Goal: Task Accomplishment & Management: Complete application form

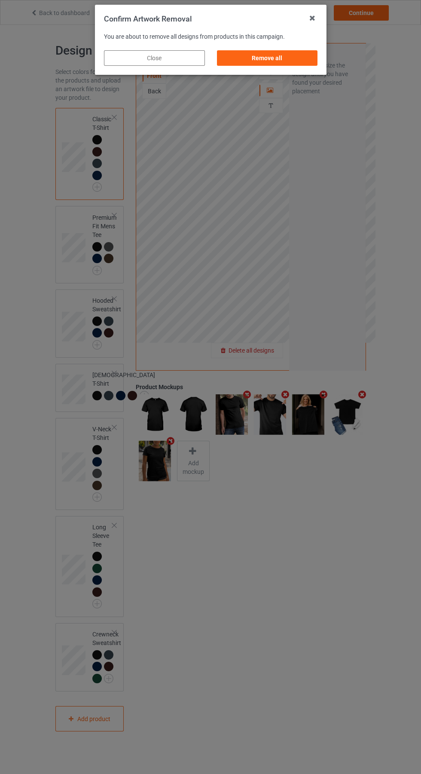
click at [278, 63] on div "Remove all" at bounding box center [267, 57] width 101 height 15
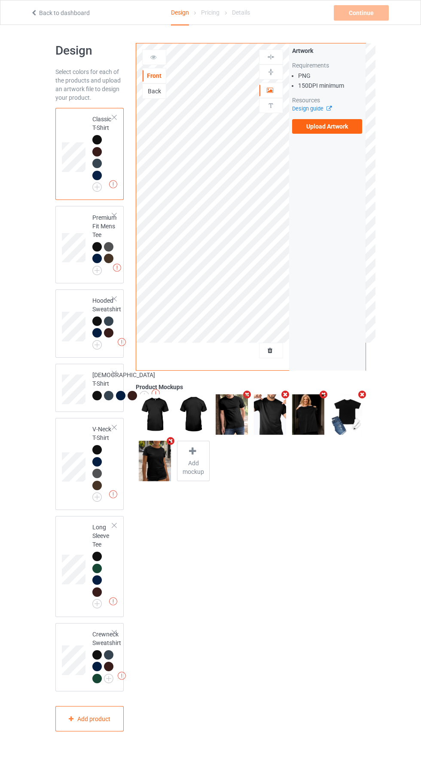
click at [341, 126] on label "Upload Artwork" at bounding box center [327, 126] width 71 height 15
click at [0, 0] on input "Upload Artwork" at bounding box center [0, 0] width 0 height 0
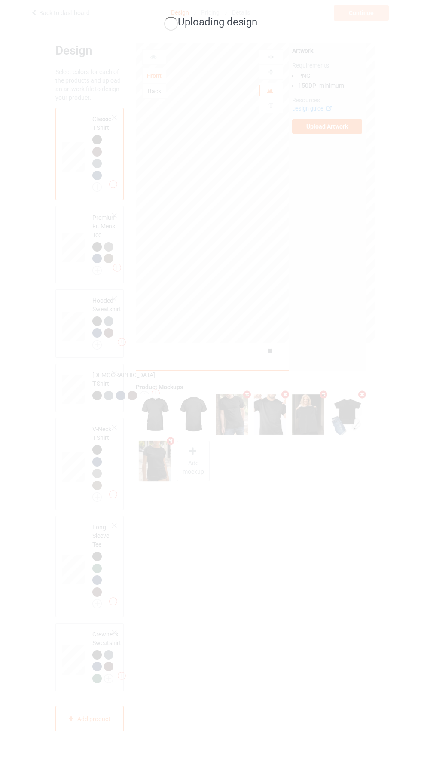
click at [307, 519] on div "Uploading design" at bounding box center [210, 387] width 421 height 774
click at [371, 408] on div "Uploading design" at bounding box center [210, 387] width 421 height 774
click at [410, 713] on div "Uploading design" at bounding box center [210, 387] width 421 height 774
click at [2, 248] on div "Uploading design" at bounding box center [210, 387] width 421 height 774
click at [361, 587] on div "Uploading design" at bounding box center [210, 387] width 421 height 774
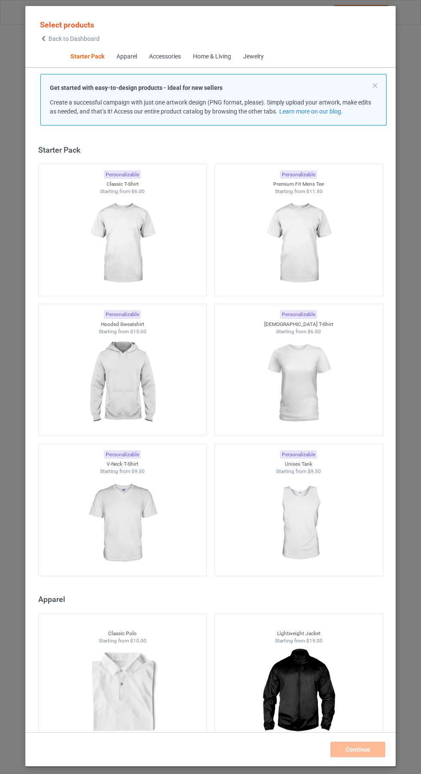
click at [134, 195] on img at bounding box center [122, 243] width 77 height 96
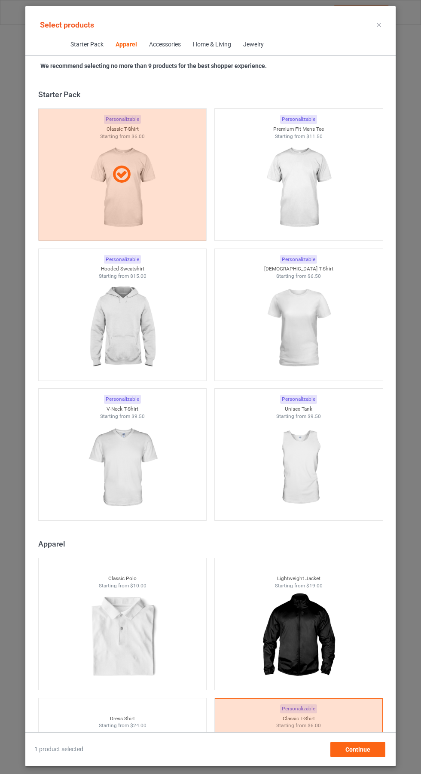
click at [379, 25] on icon at bounding box center [379, 25] width 4 height 4
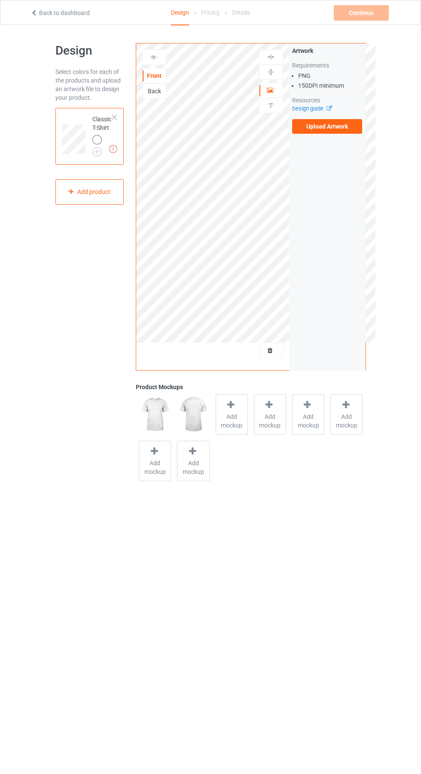
click at [335, 130] on label "Upload Artwork" at bounding box center [327, 126] width 71 height 15
click at [0, 0] on input "Upload Artwork" at bounding box center [0, 0] width 0 height 0
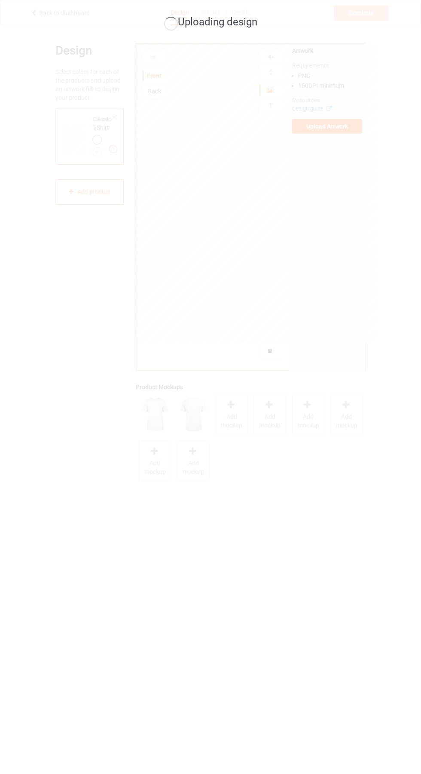
click at [383, 302] on div "Uploading design" at bounding box center [210, 387] width 421 height 774
click at [388, 309] on div "Uploading design" at bounding box center [210, 387] width 421 height 774
click at [376, 333] on div "Uploading design" at bounding box center [210, 387] width 421 height 774
click at [367, 370] on div "Uploading design" at bounding box center [210, 387] width 421 height 774
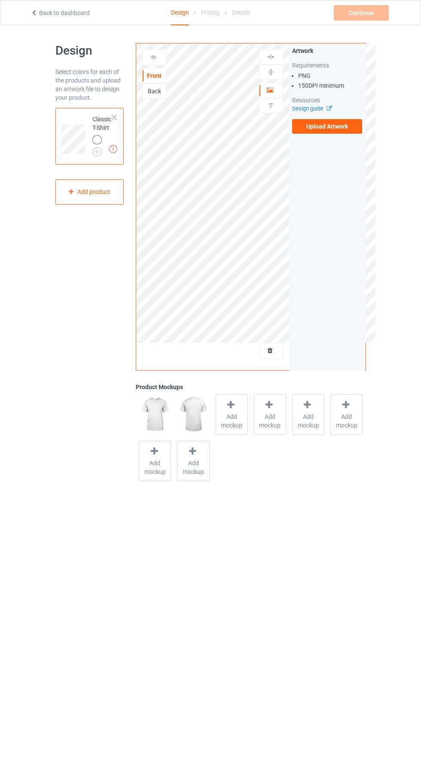
click at [308, 132] on label "Upload Artwork" at bounding box center [327, 126] width 71 height 15
click at [0, 0] on input "Upload Artwork" at bounding box center [0, 0] width 0 height 0
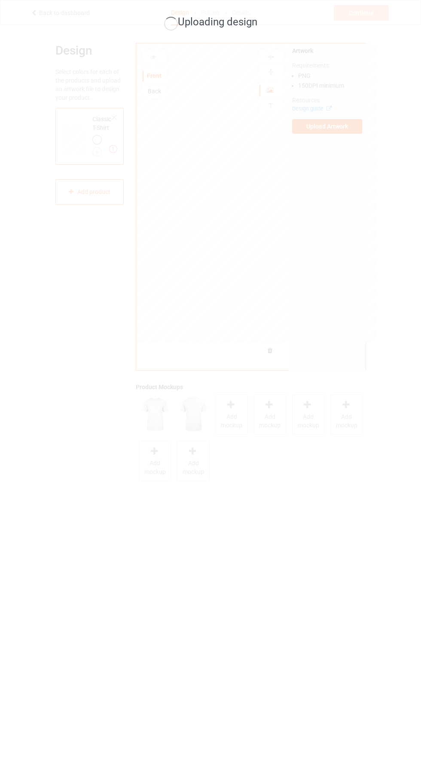
click at [313, 467] on div "Uploading design" at bounding box center [210, 387] width 421 height 774
click at [336, 429] on div "Uploading design" at bounding box center [210, 387] width 421 height 774
click at [313, 466] on div "Uploading design" at bounding box center [210, 387] width 421 height 774
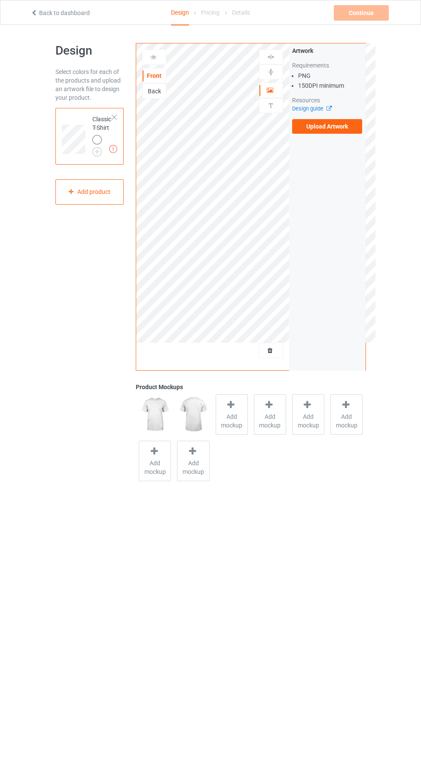
click at [331, 126] on label "Upload Artwork" at bounding box center [327, 126] width 71 height 15
click at [0, 0] on input "Upload Artwork" at bounding box center [0, 0] width 0 height 0
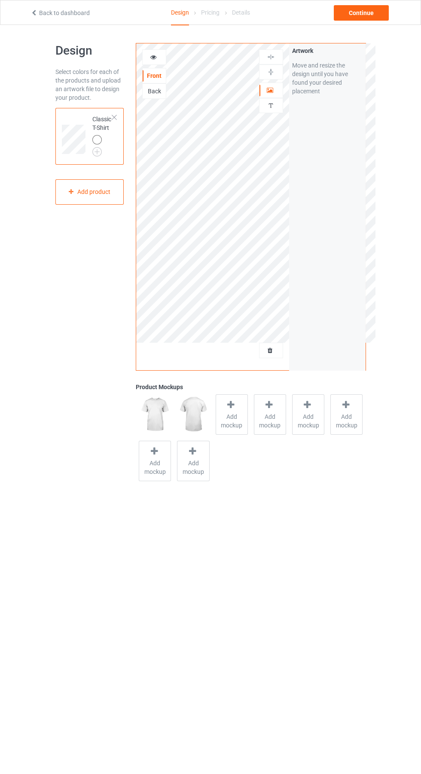
click at [274, 350] on div at bounding box center [271, 350] width 23 height 9
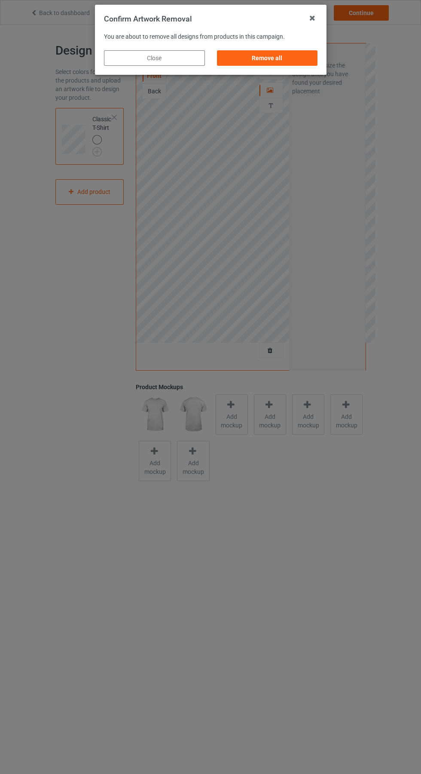
click at [266, 58] on div "Remove all" at bounding box center [267, 57] width 101 height 15
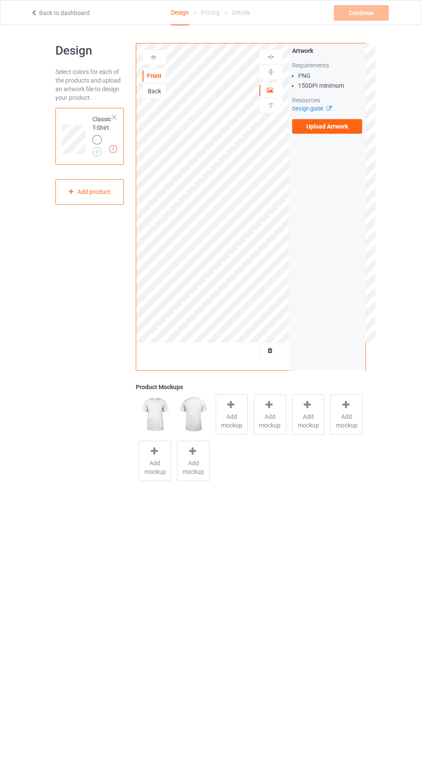
click at [341, 131] on label "Upload Artwork" at bounding box center [327, 126] width 71 height 15
click at [0, 0] on input "Upload Artwork" at bounding box center [0, 0] width 0 height 0
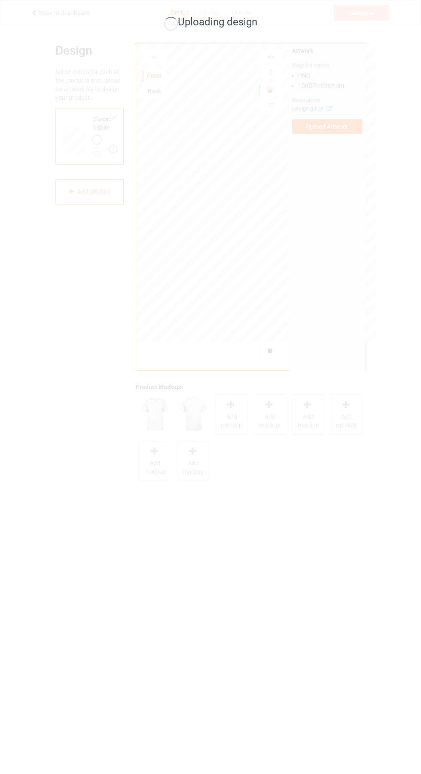
click at [340, 388] on div "Uploading design" at bounding box center [210, 387] width 421 height 774
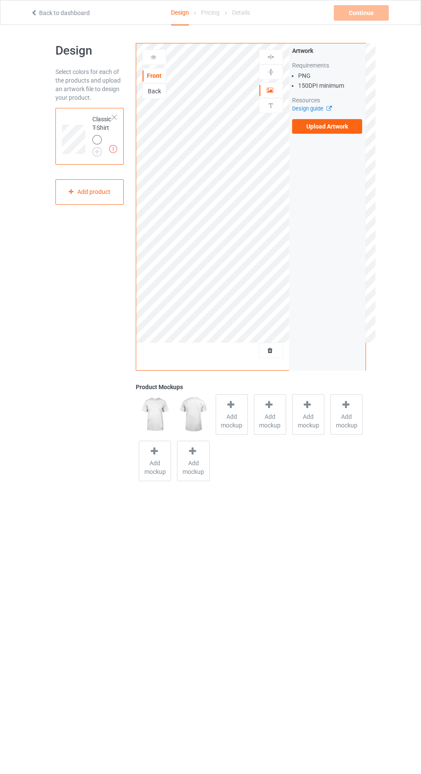
click at [333, 126] on label "Upload Artwork" at bounding box center [327, 126] width 71 height 15
click at [0, 0] on input "Upload Artwork" at bounding box center [0, 0] width 0 height 0
click at [77, 435] on div "Design Select colors for each of the products and upload an artwork file to des…" at bounding box center [89, 263] width 81 height 453
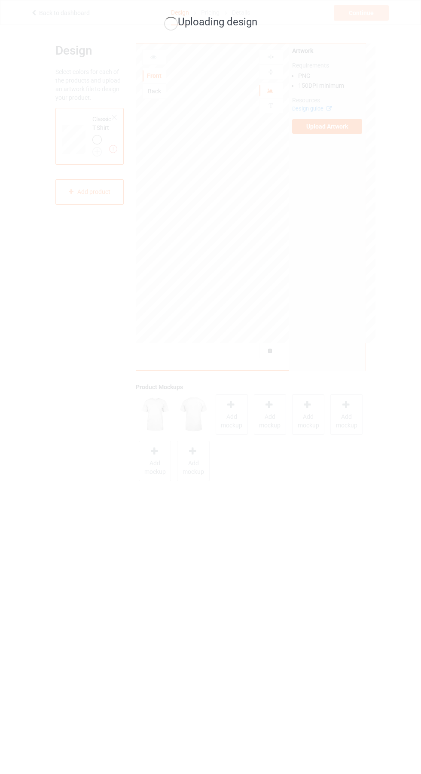
click at [113, 717] on div "Uploading design" at bounding box center [210, 387] width 421 height 774
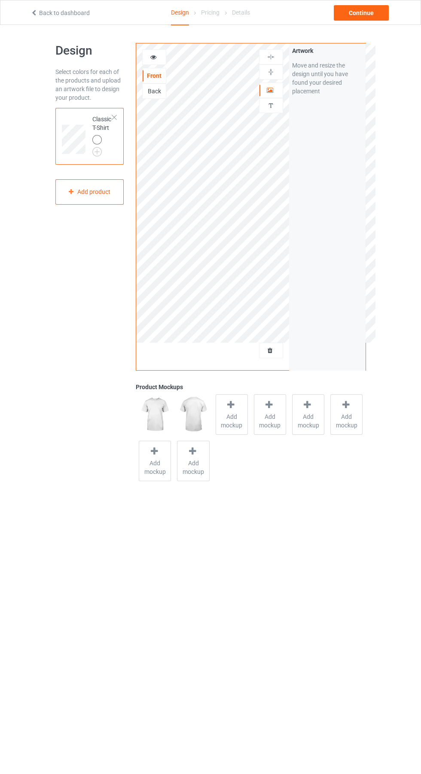
click at [0, 0] on img at bounding box center [0, 0] width 0 height 0
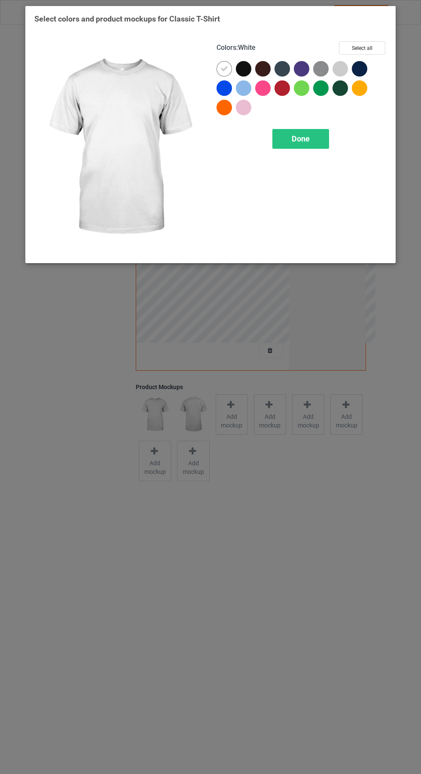
click at [247, 65] on div at bounding box center [243, 68] width 15 height 15
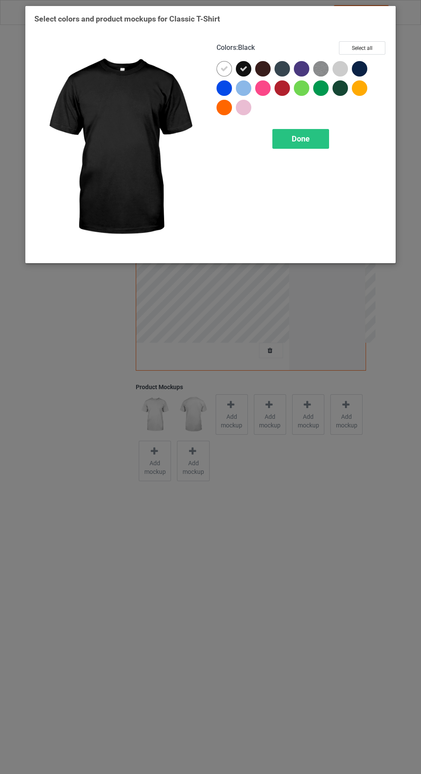
click at [222, 64] on div at bounding box center [224, 68] width 15 height 15
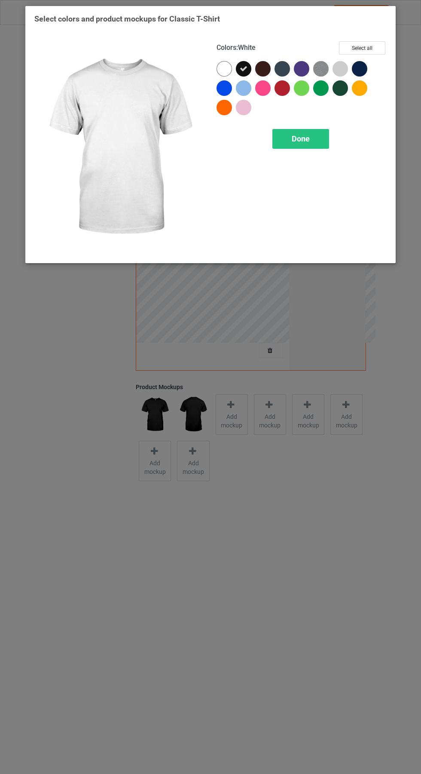
click at [362, 70] on div at bounding box center [359, 68] width 15 height 15
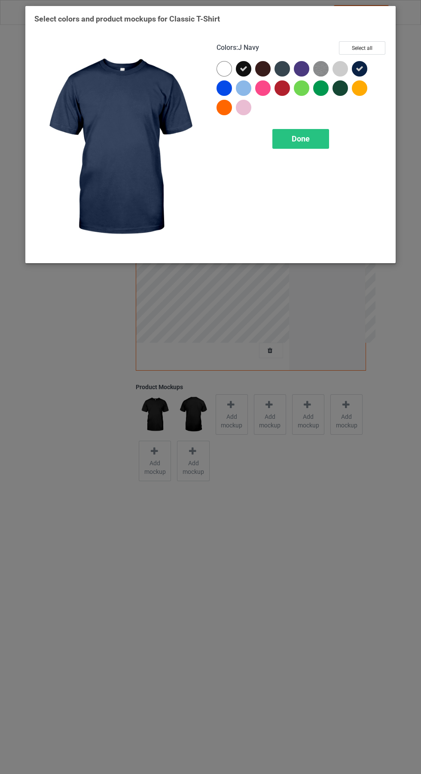
click at [308, 141] on span "Done" at bounding box center [301, 138] width 18 height 9
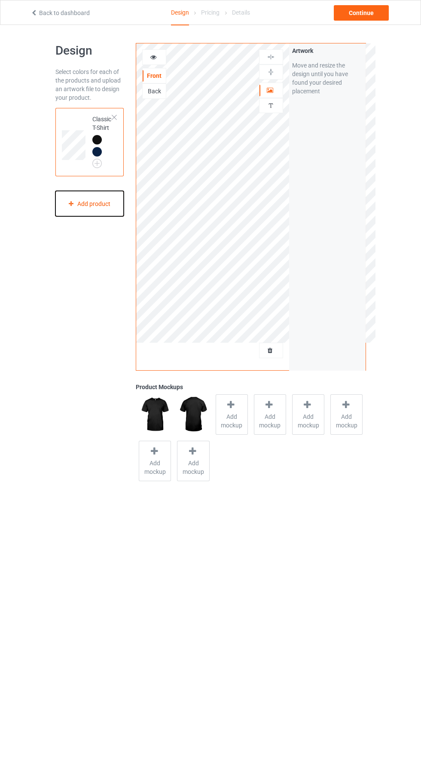
click at [71, 203] on icon at bounding box center [70, 203] width 7 height 5
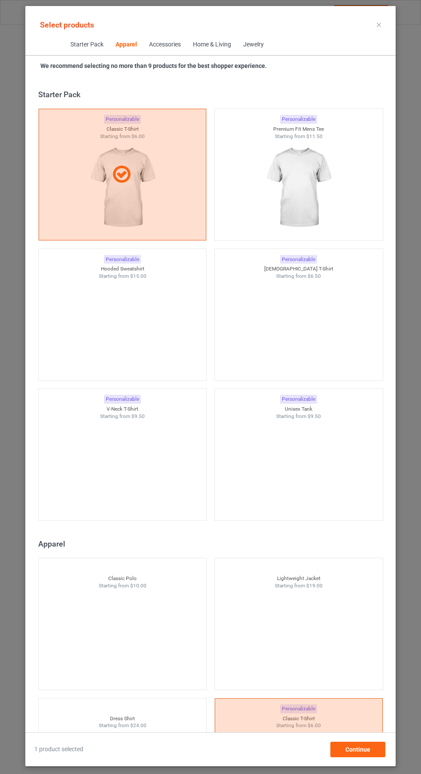
scroll to position [460, 0]
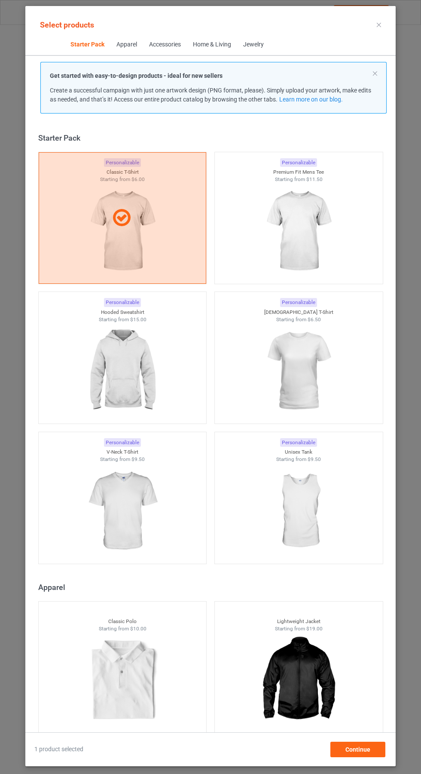
click at [307, 229] on img at bounding box center [298, 231] width 77 height 96
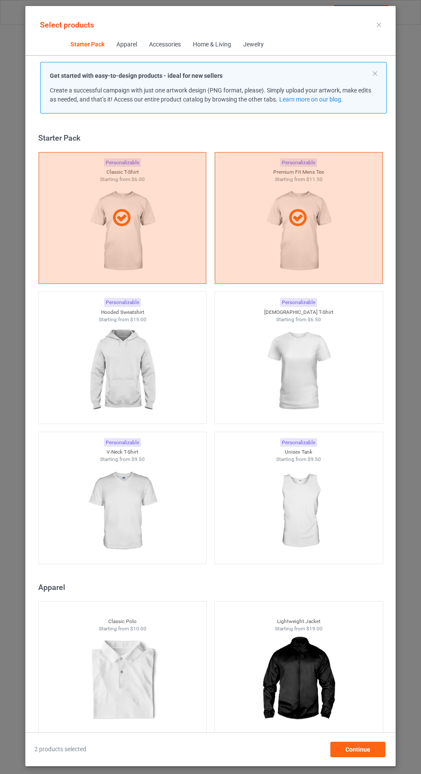
click at [119, 348] on img at bounding box center [122, 371] width 77 height 96
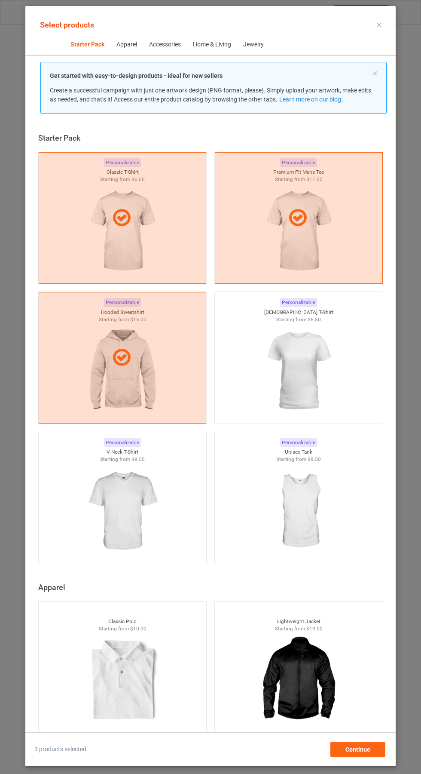
click at [112, 485] on img at bounding box center [122, 511] width 77 height 96
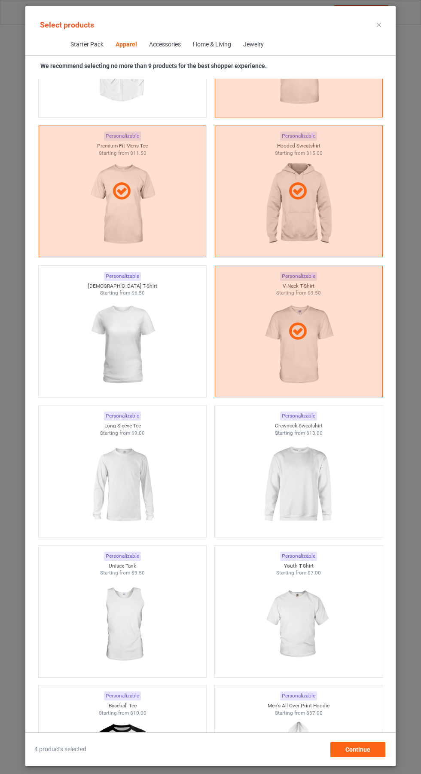
scroll to position [714, 0]
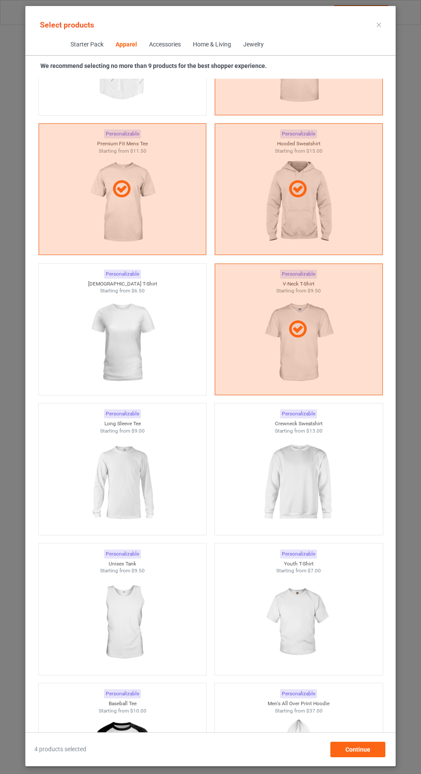
click at [316, 459] on img at bounding box center [298, 482] width 77 height 96
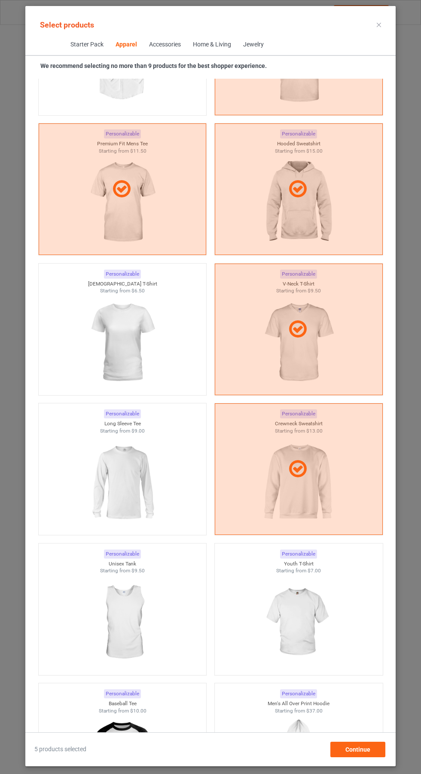
click at [139, 478] on img at bounding box center [122, 482] width 77 height 96
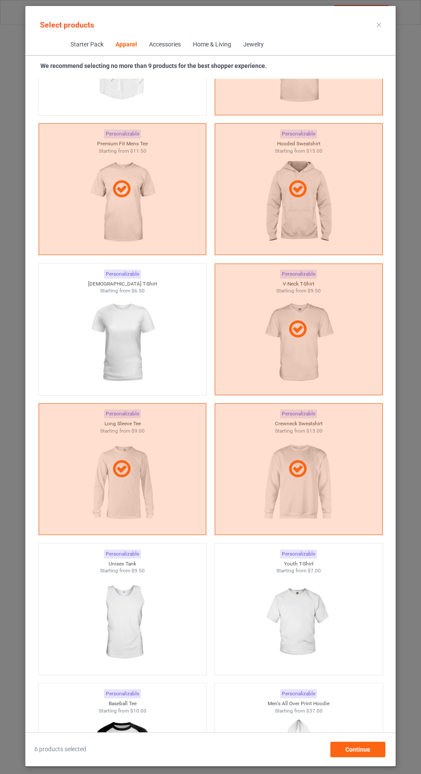
click at [379, 25] on icon at bounding box center [379, 25] width 4 height 4
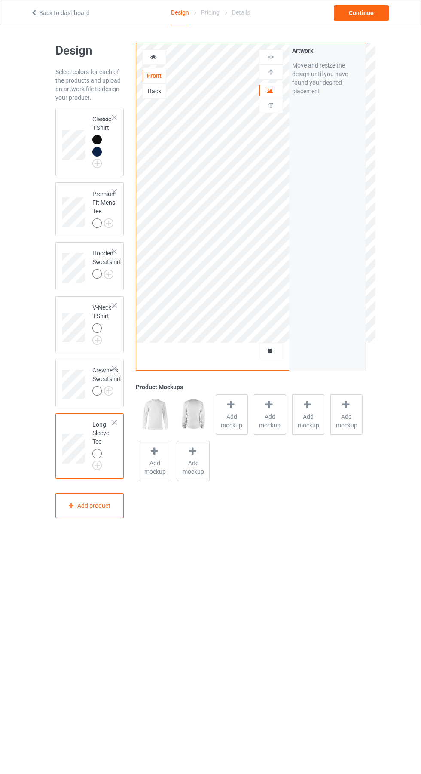
click at [0, 0] on img at bounding box center [0, 0] width 0 height 0
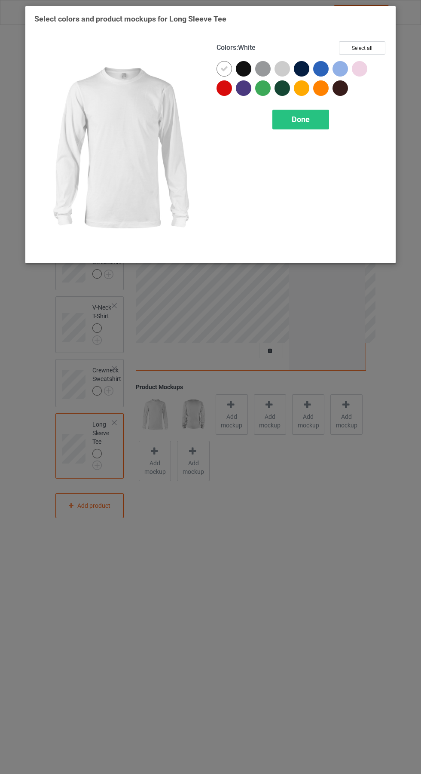
click at [249, 63] on div at bounding box center [245, 70] width 19 height 19
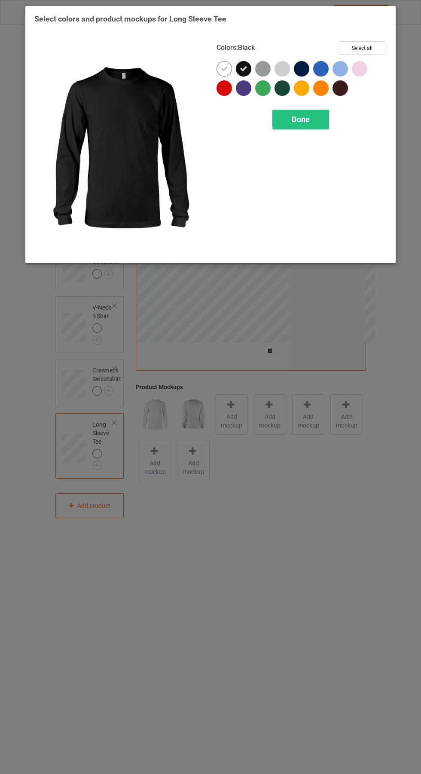
click at [302, 68] on div at bounding box center [301, 68] width 15 height 15
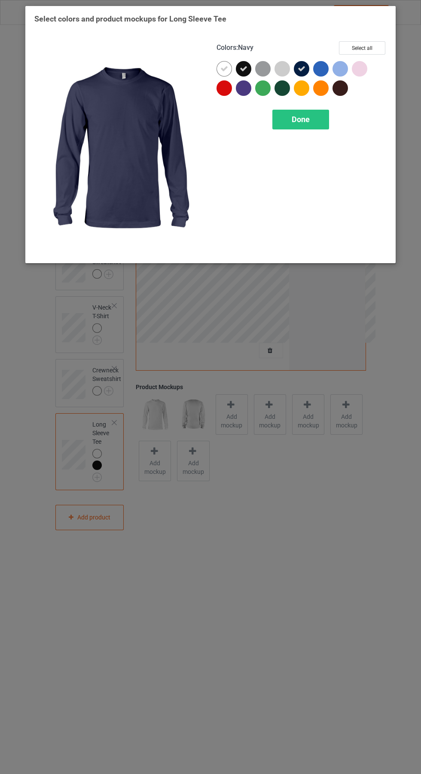
click at [225, 61] on div at bounding box center [224, 68] width 15 height 15
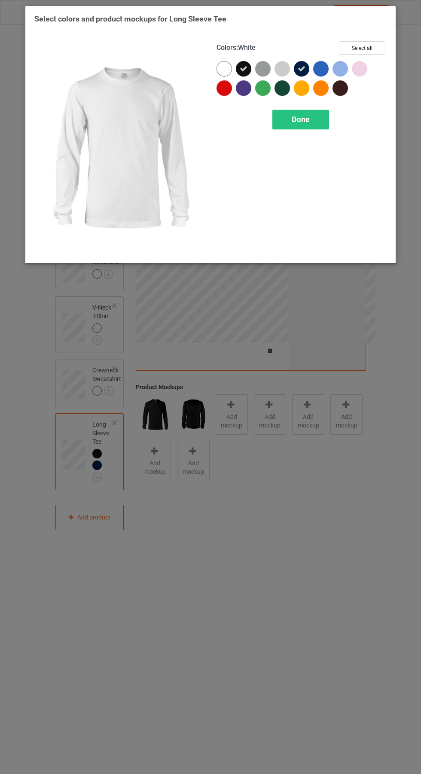
click at [300, 111] on div "Done" at bounding box center [301, 120] width 57 height 20
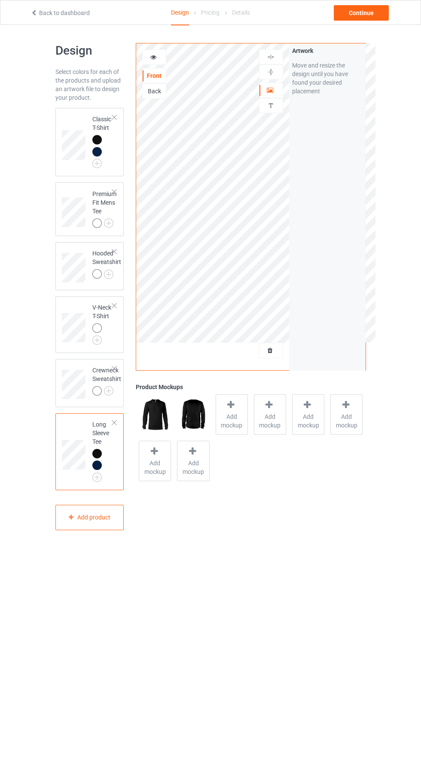
click at [0, 0] on img at bounding box center [0, 0] width 0 height 0
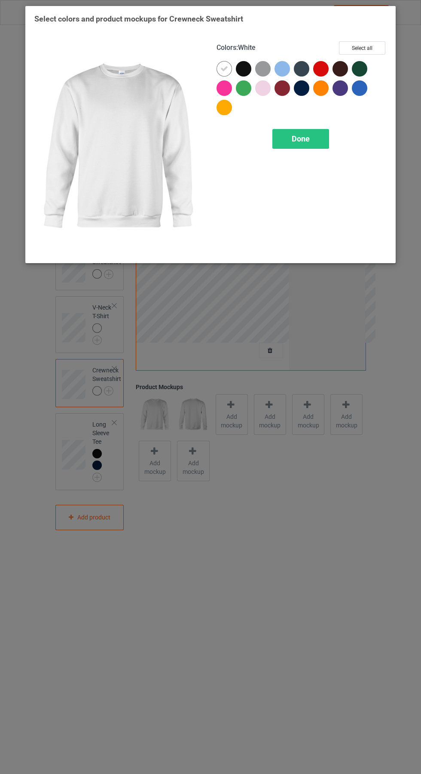
click at [247, 64] on div at bounding box center [243, 68] width 15 height 15
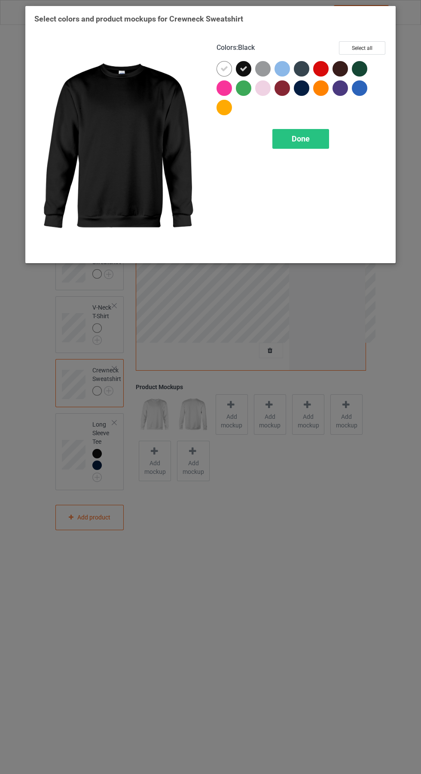
click at [224, 68] on icon at bounding box center [225, 69] width 8 height 8
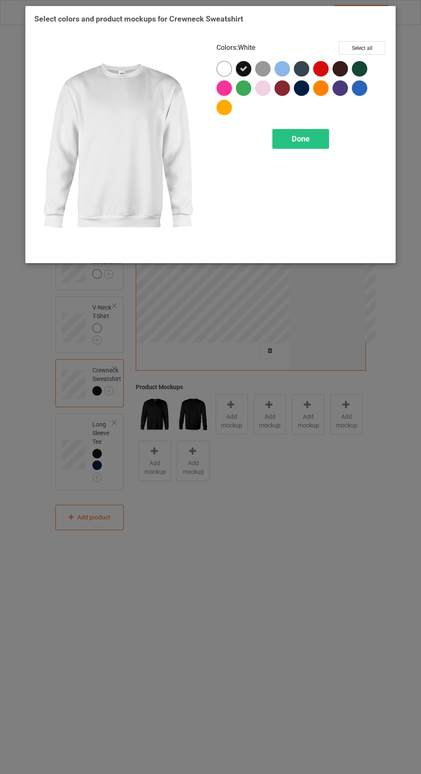
click at [308, 89] on div at bounding box center [301, 87] width 15 height 15
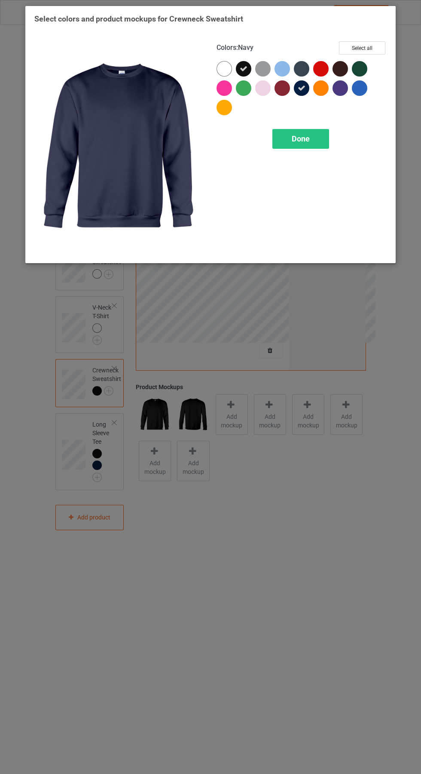
click at [316, 131] on div "Done" at bounding box center [301, 139] width 57 height 20
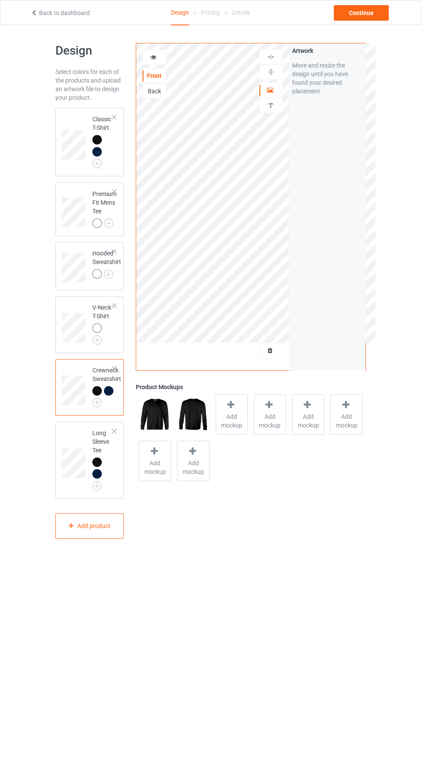
click at [0, 0] on img at bounding box center [0, 0] width 0 height 0
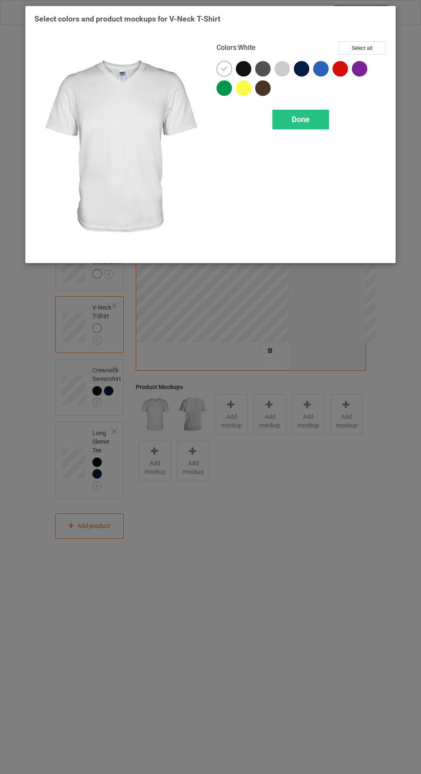
click at [247, 72] on div at bounding box center [243, 68] width 15 height 15
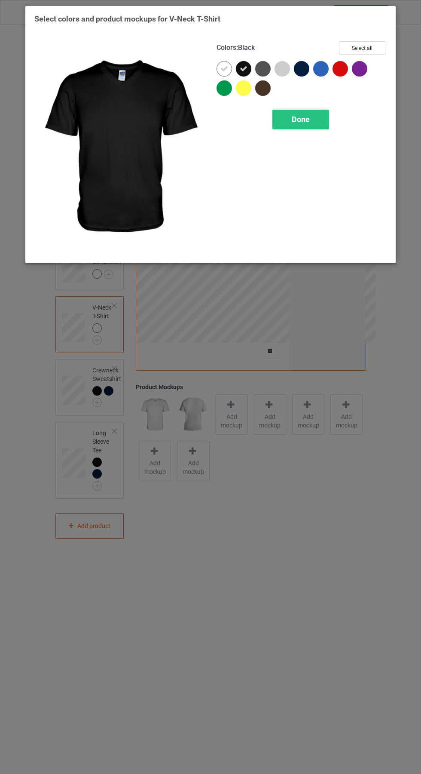
click at [229, 63] on div at bounding box center [224, 68] width 15 height 15
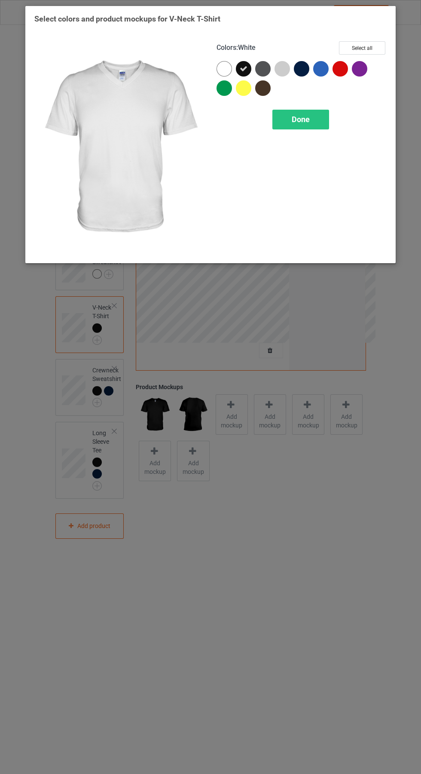
click at [316, 70] on div at bounding box center [320, 68] width 15 height 15
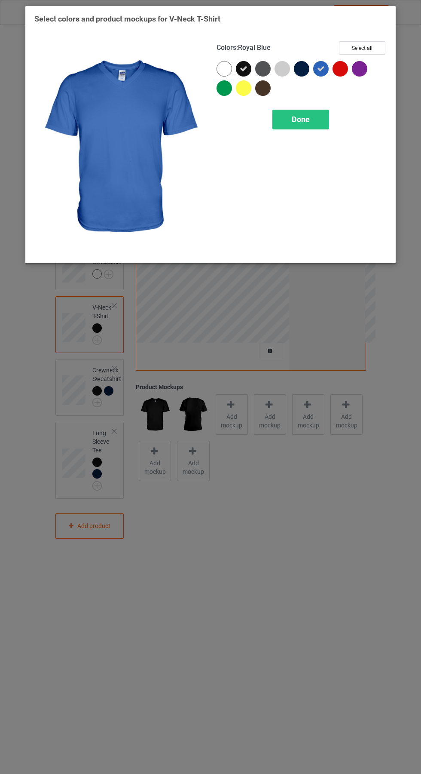
click at [304, 64] on div at bounding box center [301, 68] width 15 height 15
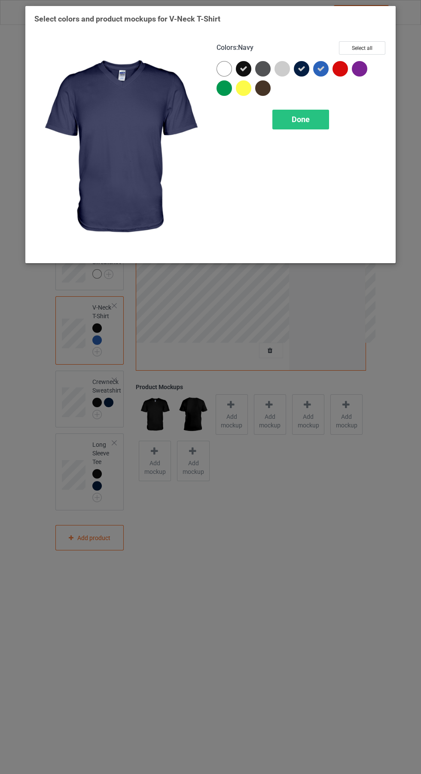
click at [327, 70] on div at bounding box center [320, 68] width 15 height 15
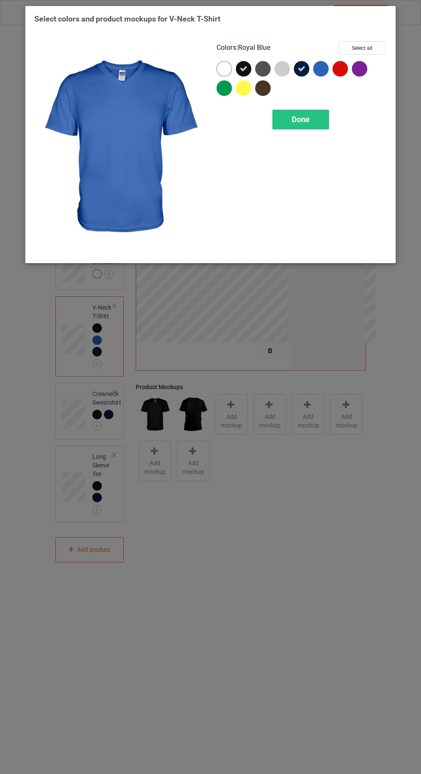
click at [320, 119] on div "Done" at bounding box center [301, 120] width 57 height 20
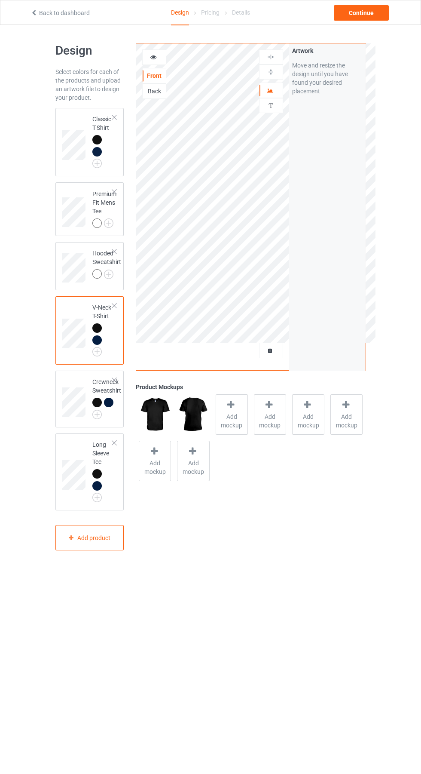
click at [0, 0] on img at bounding box center [0, 0] width 0 height 0
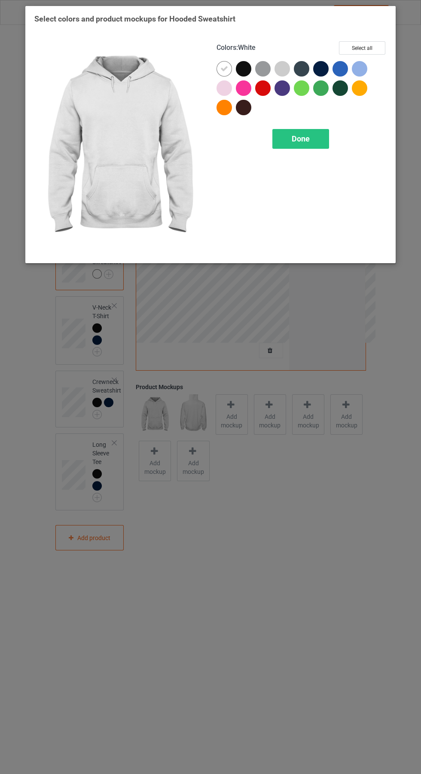
click at [253, 64] on div at bounding box center [245, 70] width 19 height 19
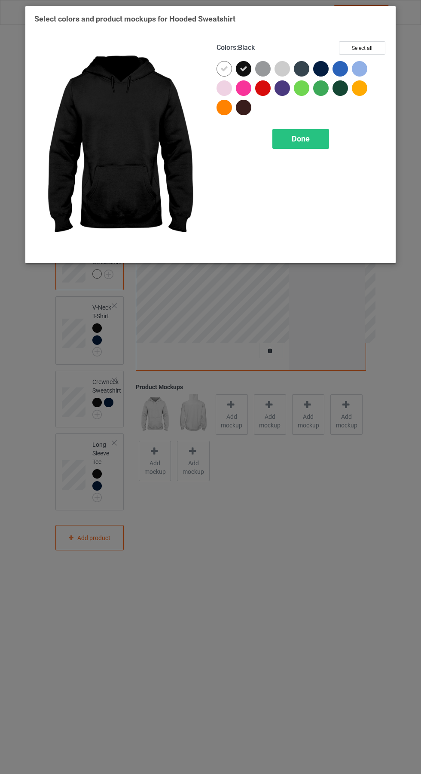
click at [322, 66] on div at bounding box center [320, 68] width 15 height 15
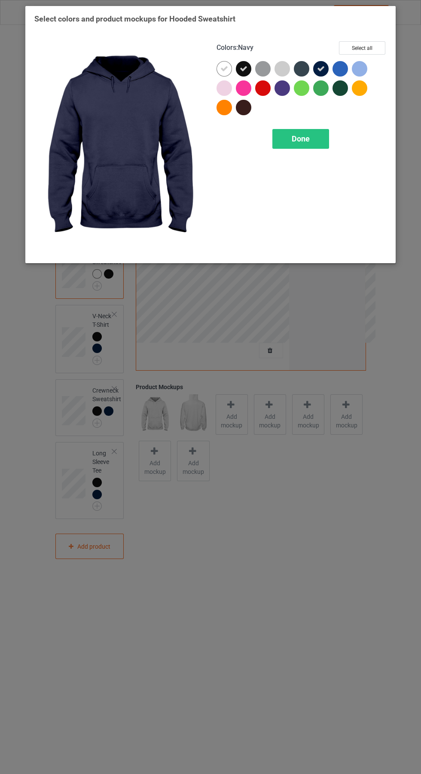
click at [227, 64] on div at bounding box center [224, 68] width 15 height 15
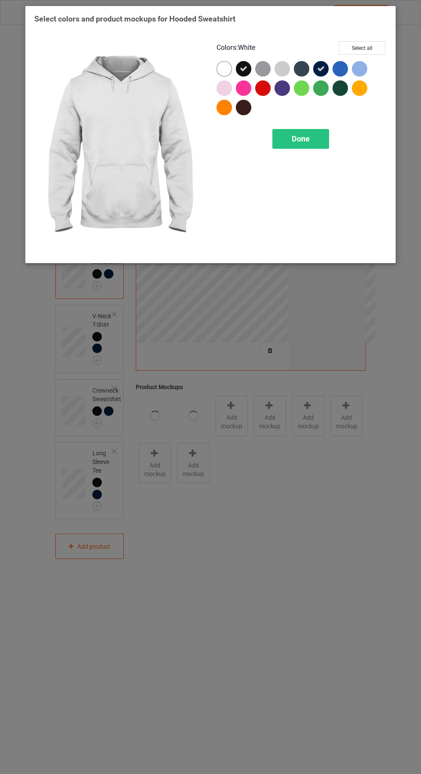
click at [313, 133] on div "Done" at bounding box center [301, 139] width 57 height 20
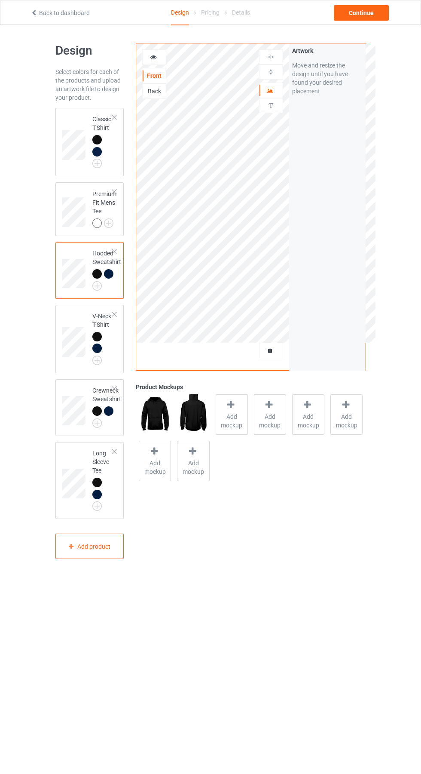
click at [0, 0] on img at bounding box center [0, 0] width 0 height 0
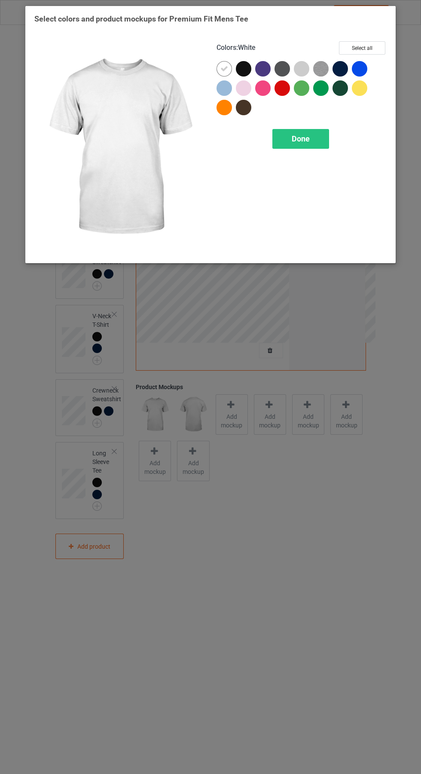
click at [247, 67] on div at bounding box center [243, 68] width 15 height 15
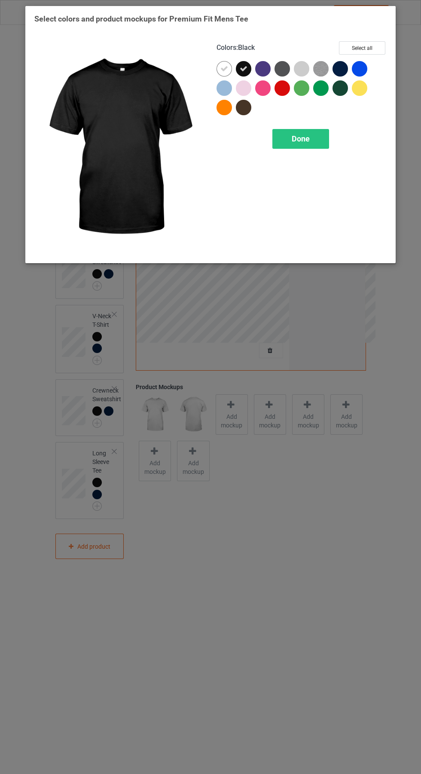
click at [351, 64] on div at bounding box center [342, 70] width 19 height 19
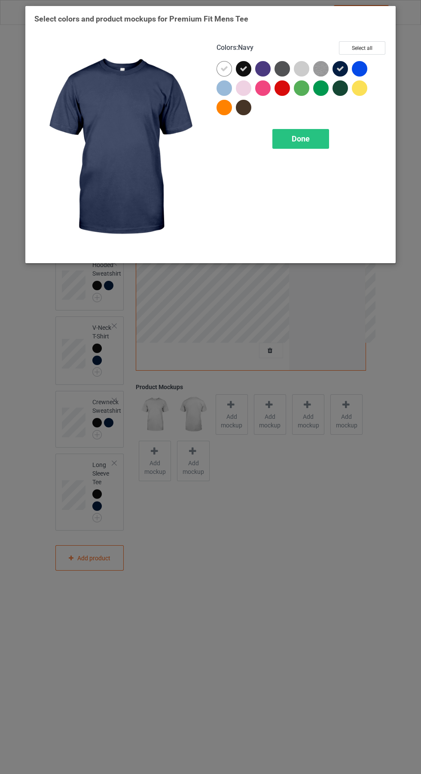
click at [218, 62] on div at bounding box center [226, 70] width 19 height 19
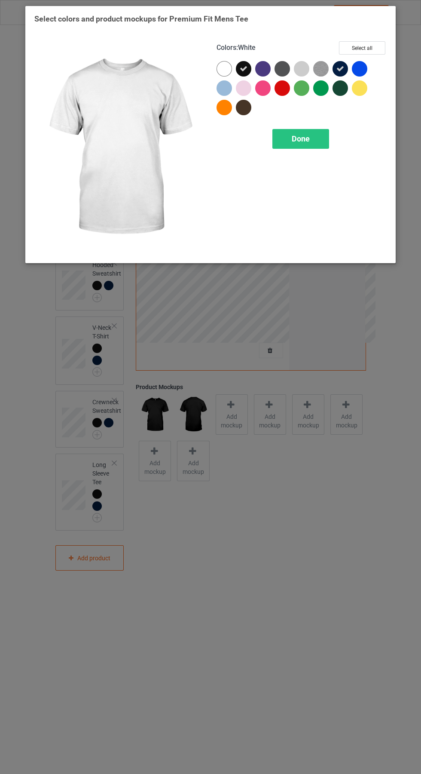
click at [312, 141] on div "Done" at bounding box center [301, 139] width 57 height 20
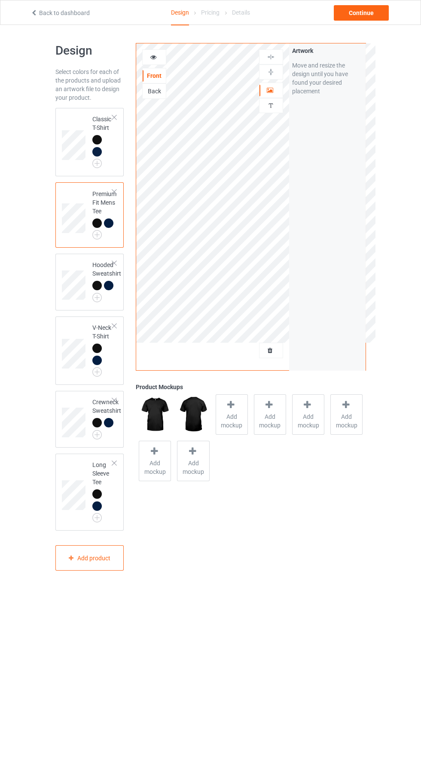
click at [156, 53] on icon at bounding box center [153, 56] width 7 height 6
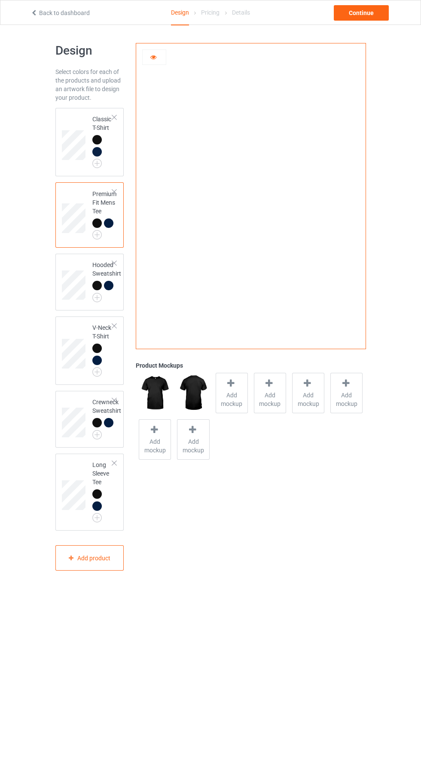
click at [232, 384] on icon at bounding box center [231, 383] width 11 height 9
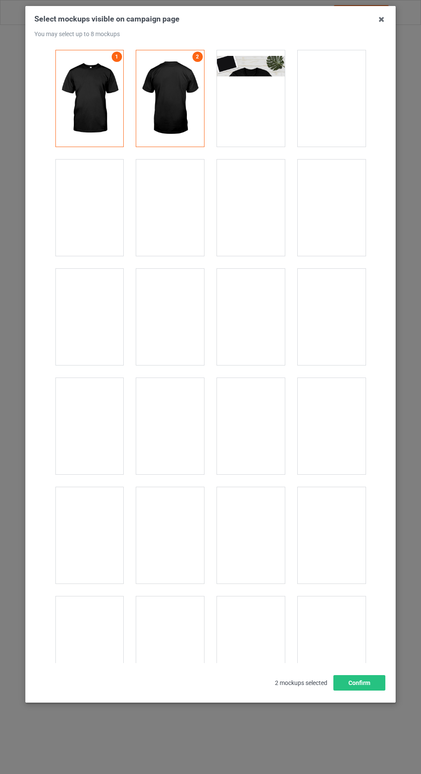
click at [382, 19] on icon at bounding box center [382, 19] width 14 height 14
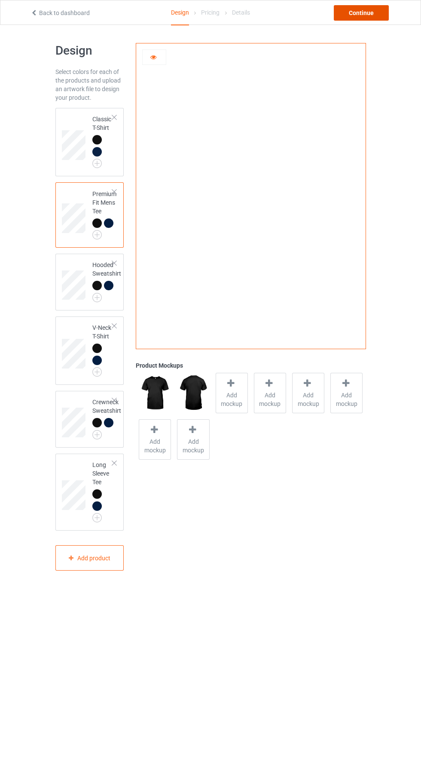
click at [376, 12] on div "Continue" at bounding box center [361, 12] width 55 height 15
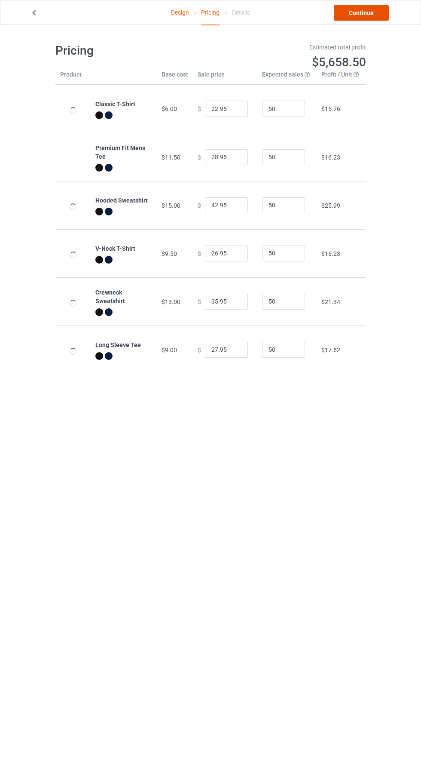
click at [367, 7] on link "Continue" at bounding box center [361, 12] width 55 height 15
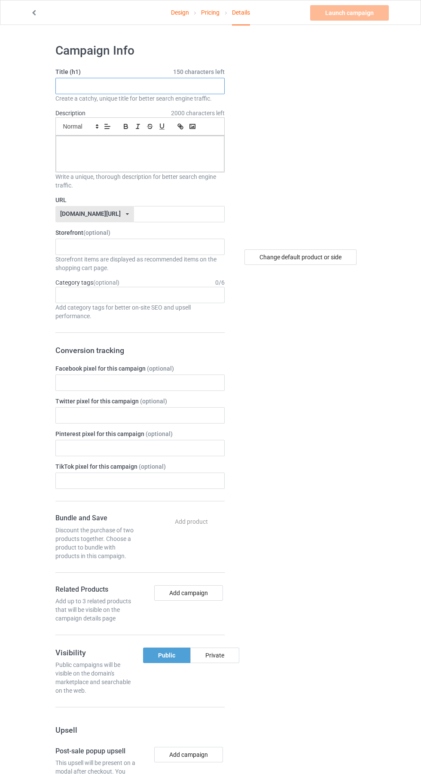
click at [117, 86] on input "text" at bounding box center [139, 86] width 169 height 16
type input "Original"
click at [141, 156] on div at bounding box center [140, 154] width 169 height 36
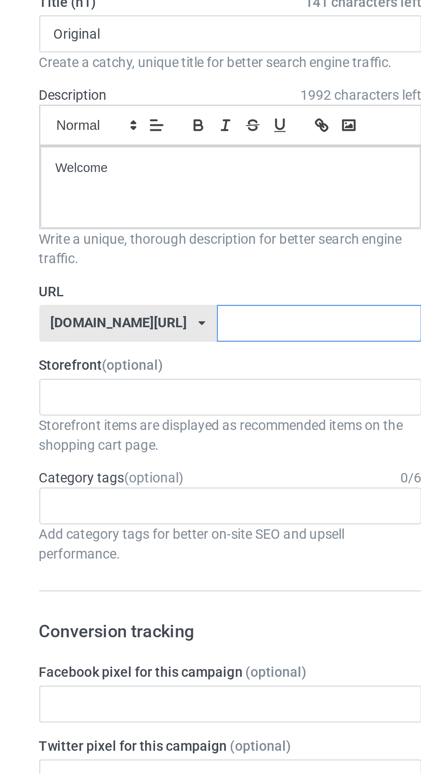
click at [134, 214] on input "text" at bounding box center [179, 214] width 91 height 16
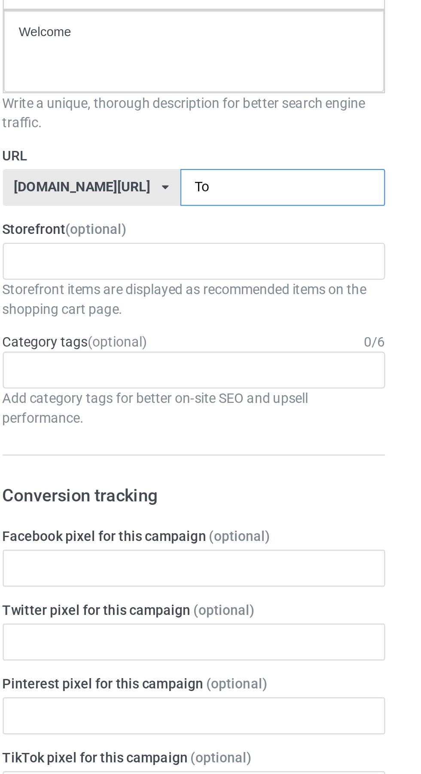
type input "Tok"
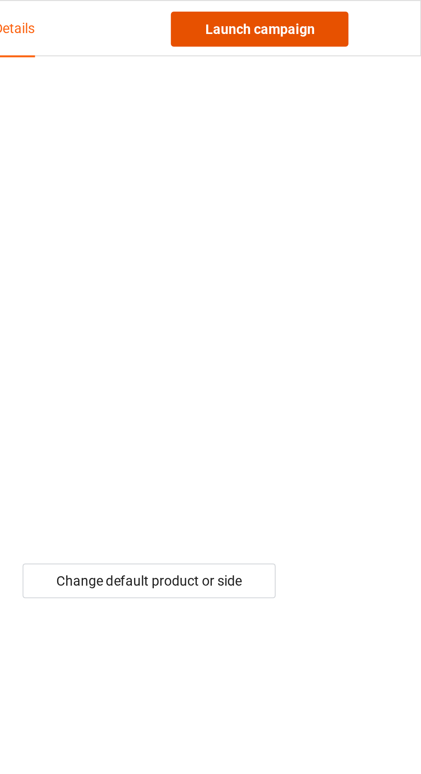
click at [368, 13] on link "Launch campaign" at bounding box center [349, 12] width 79 height 15
